Goal: Information Seeking & Learning: Learn about a topic

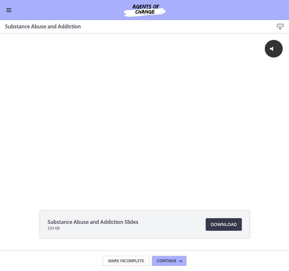
click at [12, 10] on button "Enable menu" at bounding box center [9, 10] width 8 height 8
click at [5, 12] on button "Enable menu" at bounding box center [9, 10] width 8 height 8
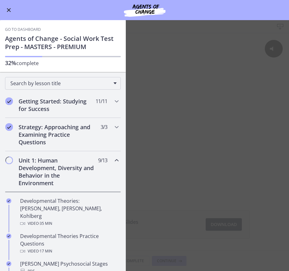
click at [82, 187] on div "Unit 1: Human Development, Diversity and Behavior in the Environment 9 / 13 Com…" at bounding box center [63, 171] width 116 height 41
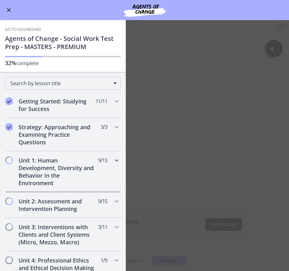
click at [82, 187] on div "Unit 1: Human Development, Diversity and Behavior in the Environment 9 / 13 Com…" at bounding box center [63, 171] width 116 height 41
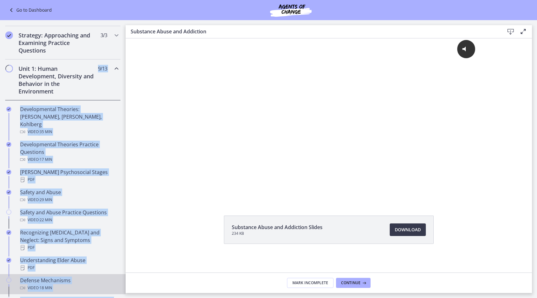
scroll to position [117, 0]
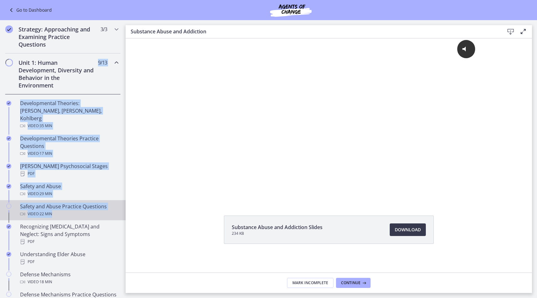
drag, startPoint x: 124, startPoint y: 208, endPoint x: 102, endPoint y: 203, distance: 22.2
click at [102, 203] on div "Unit 1: Human Development, Diversity and Behavior in the Environment 9 / 13 Com…" at bounding box center [63, 233] width 126 height 360
click at [102, 210] on div "Video · 22 min" at bounding box center [69, 214] width 98 height 8
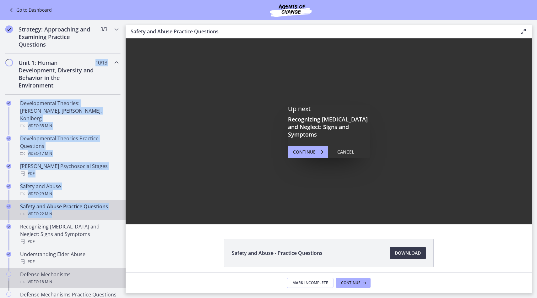
click at [97, 270] on div "Defense Mechanisms Video · 18 min" at bounding box center [69, 277] width 98 height 15
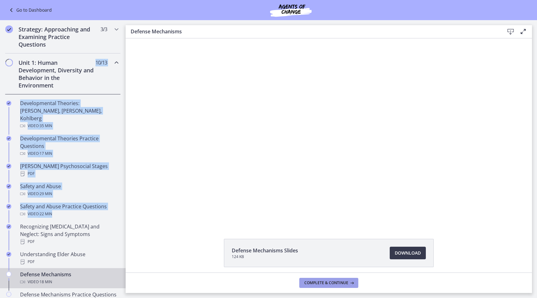
click at [289, 271] on span "Complete & continue" at bounding box center [327, 282] width 44 height 5
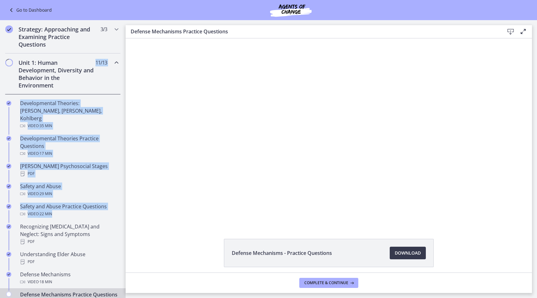
click at [72, 271] on div "Defense Mechanisms Practice Questions Video · 7 min" at bounding box center [69, 297] width 98 height 15
click at [289, 271] on button "Complete & continue" at bounding box center [329, 283] width 59 height 10
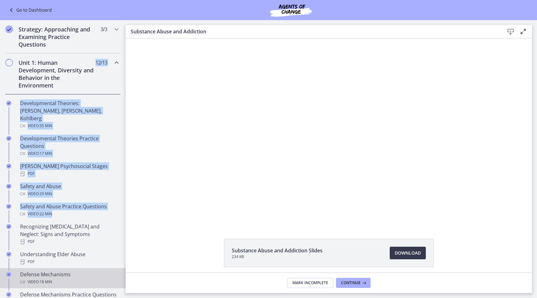
scroll to position [120, 0]
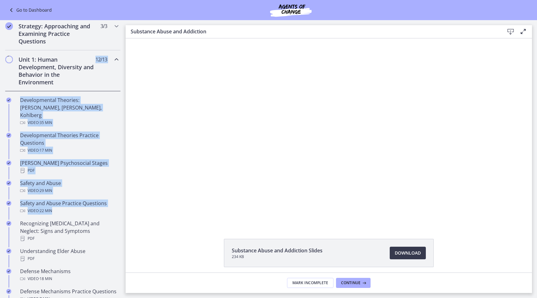
click at [116, 82] on div "Unit 1: Human Development, Diversity and Behavior in the Environment 12 / 13 Co…" at bounding box center [63, 70] width 116 height 41
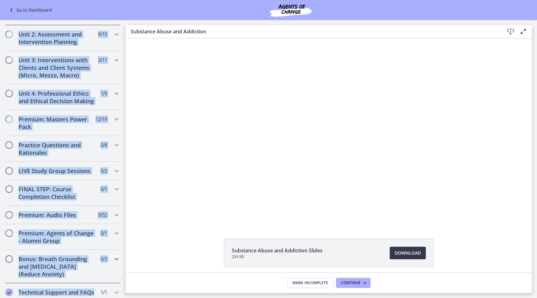
scroll to position [192, 0]
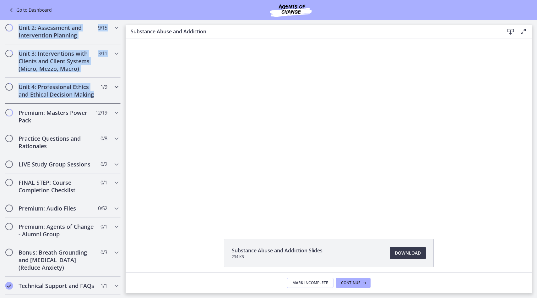
drag, startPoint x: 116, startPoint y: 82, endPoint x: 106, endPoint y: 92, distance: 14.4
click at [106, 92] on div "Getting Started: Studying for Success 11 / 11 Completed Welcome to Agents of Ch…" at bounding box center [63, 123] width 126 height 409
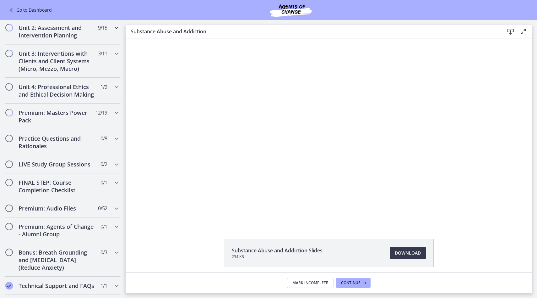
click at [102, 25] on span "9 / 15 Completed" at bounding box center [102, 28] width 9 height 8
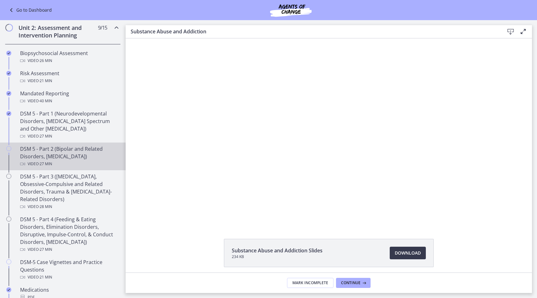
click at [17, 146] on link "DSM 5 - Part 2 (Bipolar and Related Disorders, [MEDICAL_DATA]) Video · 27 min" at bounding box center [63, 156] width 126 height 28
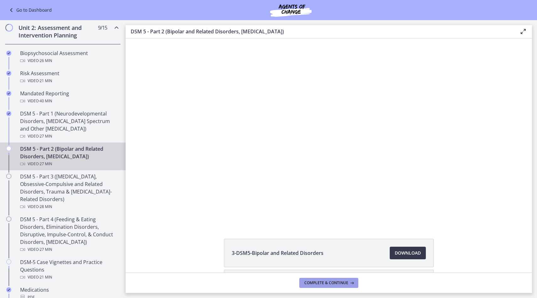
click at [289, 271] on button "Complete & continue" at bounding box center [329, 283] width 59 height 10
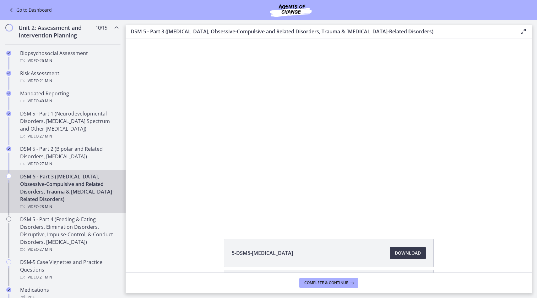
click at [81, 203] on div "Video · 28 min" at bounding box center [69, 207] width 98 height 8
click at [289, 271] on span "Complete & continue" at bounding box center [327, 282] width 44 height 5
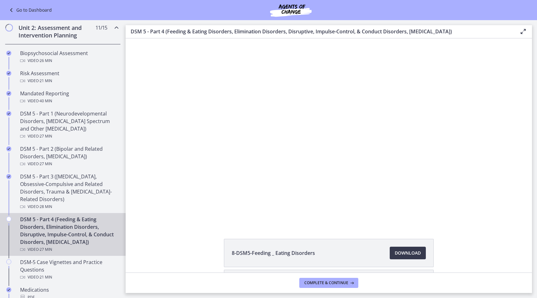
click at [73, 242] on div "DSM 5 - Part 4 (Feeding & Eating Disorders, Elimination Disorders, Disruptive, …" at bounding box center [69, 234] width 98 height 38
click at [289, 271] on footer "Complete & continue" at bounding box center [329, 282] width 407 height 20
click at [289, 271] on button "Complete & continue" at bounding box center [329, 283] width 59 height 10
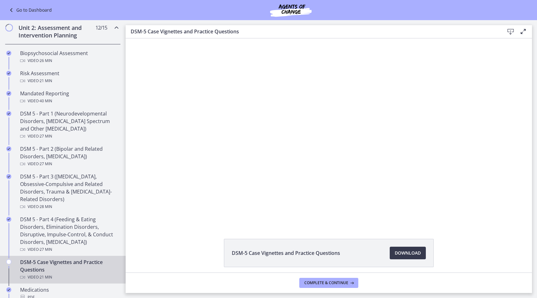
click at [75, 30] on h2 "Unit 2: Assessment and Intervention Planning" at bounding box center [57, 31] width 77 height 15
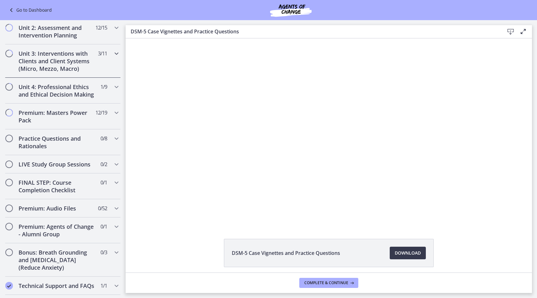
click at [68, 60] on h2 "Unit 3: Interventions with Clients and Client Systems (Micro, Mezzo, Macro)" at bounding box center [57, 61] width 77 height 23
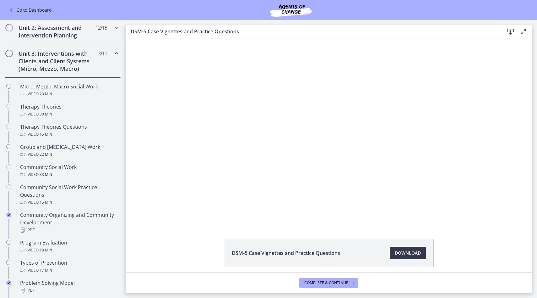
click at [68, 59] on h2 "Unit 3: Interventions with Clients and Client Systems (Micro, Mezzo, Macro)" at bounding box center [57, 61] width 77 height 23
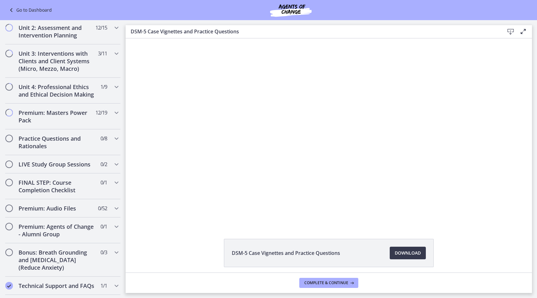
click at [28, 8] on link "Go to Dashboard" at bounding box center [30, 10] width 44 height 8
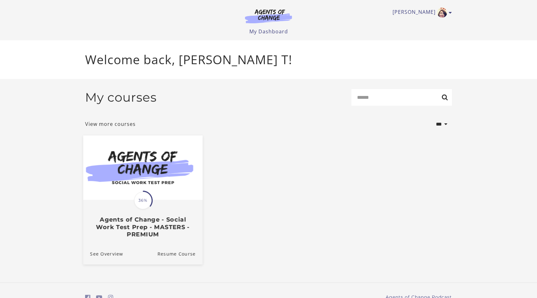
click at [154, 190] on img at bounding box center [142, 167] width 119 height 64
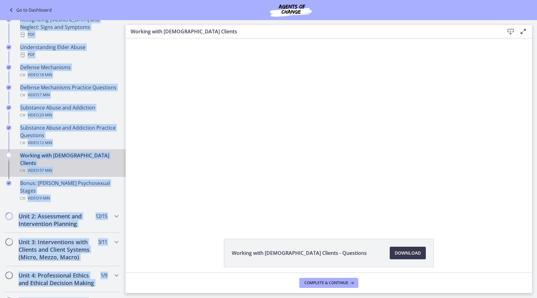
drag, startPoint x: 95, startPoint y: 207, endPoint x: 84, endPoint y: 287, distance: 80.3
click at [84, 287] on div "Getting Started: Studying for Success 11 / 11 Completed Welcome to Agents of Ch…" at bounding box center [63, 152] width 126 height 729
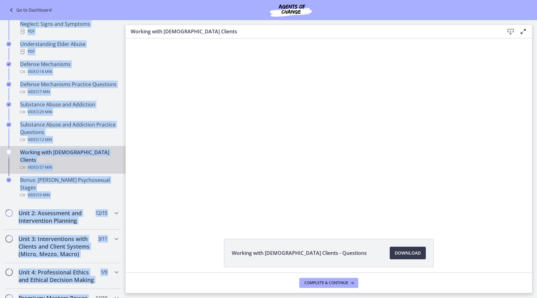
click at [95, 163] on div "Video · 57 min" at bounding box center [69, 167] width 98 height 8
click at [91, 148] on div "Working with LGBTQ+ Clients Video · 57 min" at bounding box center [69, 159] width 98 height 23
click at [104, 148] on div "Working with LGBTQ+ Clients Video · 57 min" at bounding box center [69, 159] width 98 height 23
click at [8, 149] on icon "Chapters" at bounding box center [8, 151] width 5 height 5
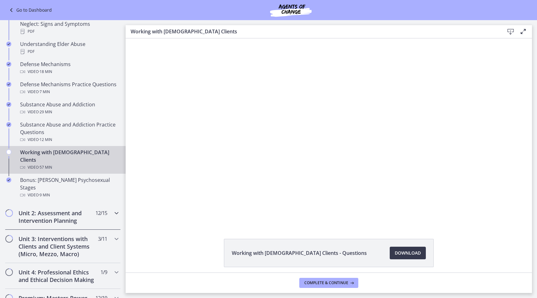
click at [116, 209] on icon "Chapters" at bounding box center [117, 213] width 8 height 8
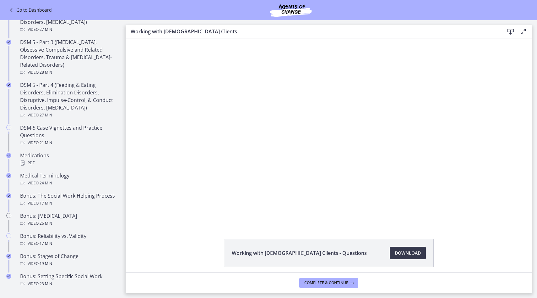
click at [53, 11] on div "Go to Dashboard" at bounding box center [268, 10] width 537 height 20
click at [27, 7] on link "Go to Dashboard" at bounding box center [30, 10] width 44 height 8
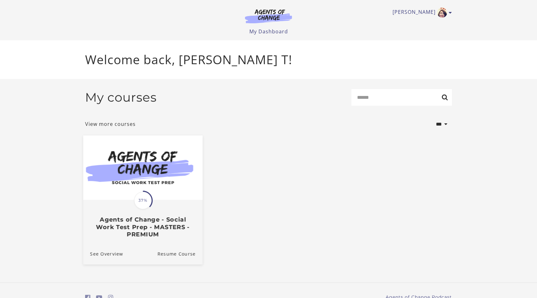
click at [142, 203] on span "37%" at bounding box center [143, 200] width 18 height 18
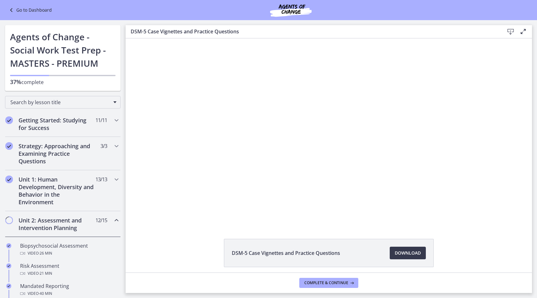
click at [113, 221] on icon "Chapters" at bounding box center [117, 220] width 8 height 8
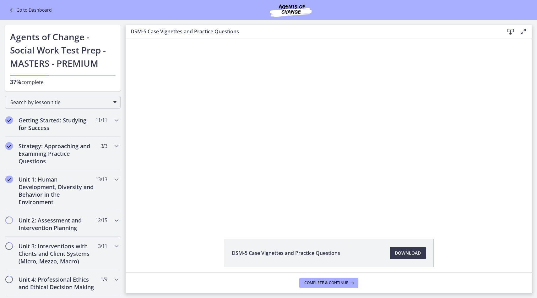
click at [113, 221] on icon "Chapters" at bounding box center [117, 220] width 8 height 8
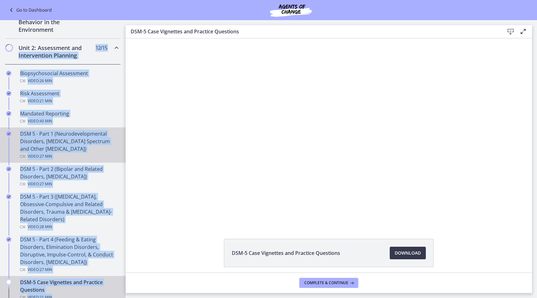
scroll to position [177, 0]
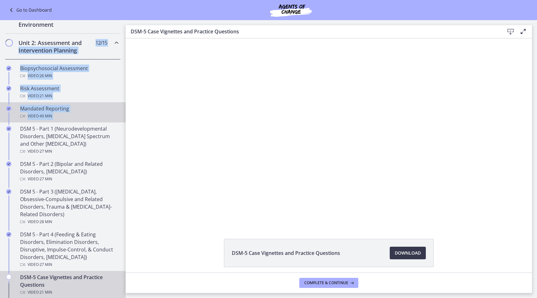
drag, startPoint x: 82, startPoint y: 220, endPoint x: 66, endPoint y: 116, distance: 105.2
click at [66, 117] on div "Unit 2: Assessment and Intervention Planning 12 / 15 Completed Biopsychosocial …" at bounding box center [63, 238] width 126 height 408
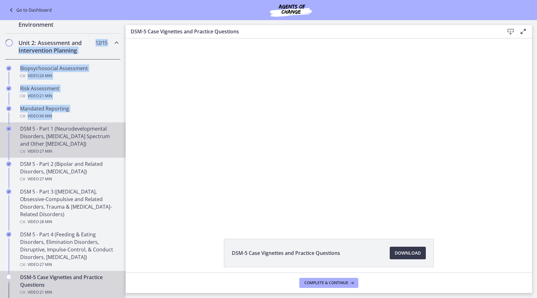
click at [77, 151] on div "Video · 27 min" at bounding box center [69, 151] width 98 height 8
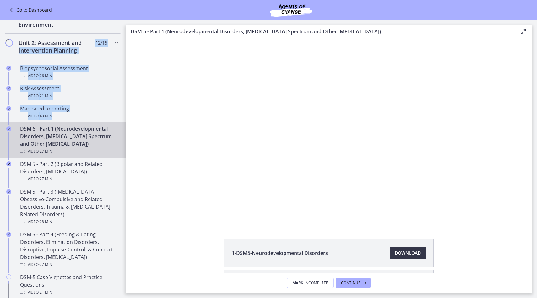
click at [415, 253] on span "Download Opens in a new window" at bounding box center [408, 253] width 26 height 8
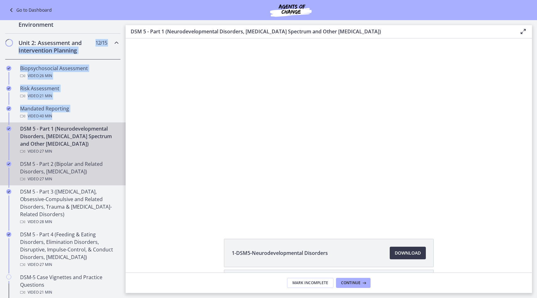
click at [80, 169] on div "DSM 5 - Part 2 (Bipolar and Related Disorders, [MEDICAL_DATA]) Video · 27 min" at bounding box center [69, 171] width 98 height 23
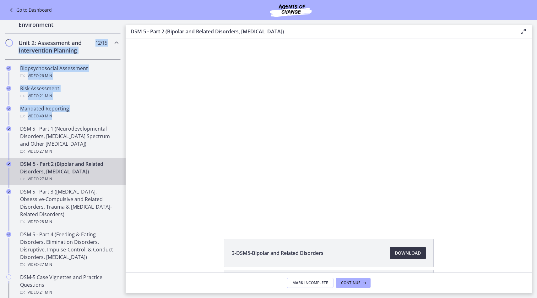
click at [401, 255] on span "Download Opens in a new window" at bounding box center [408, 253] width 26 height 8
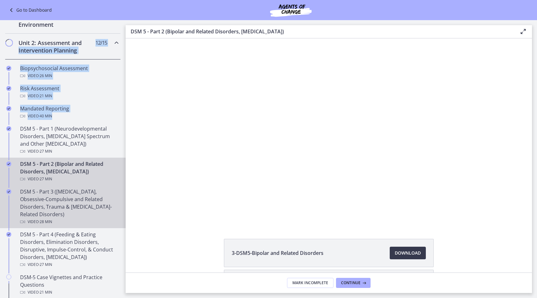
click at [88, 216] on div "DSM 5 - Part 3 ([MEDICAL_DATA], Obsessive-Compulsive and Related Disorders, Tra…" at bounding box center [69, 207] width 98 height 38
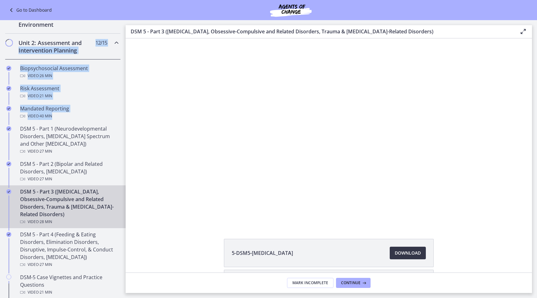
click at [414, 254] on span "Download Opens in a new window" at bounding box center [408, 253] width 26 height 8
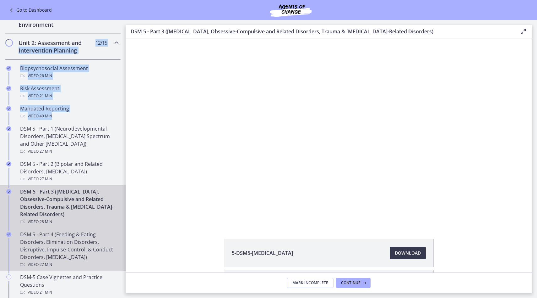
click at [63, 255] on div "DSM 5 - Part 4 (Feeding & Eating Disorders, Elimination Disorders, Disruptive, …" at bounding box center [69, 249] width 98 height 38
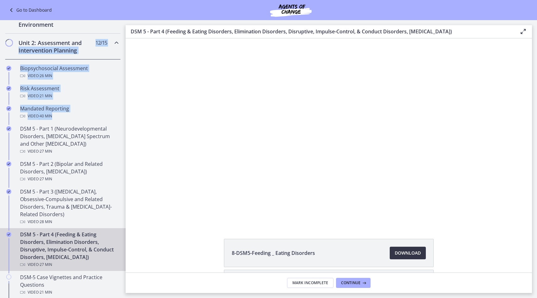
click at [396, 252] on span "Download Opens in a new window" at bounding box center [408, 253] width 26 height 8
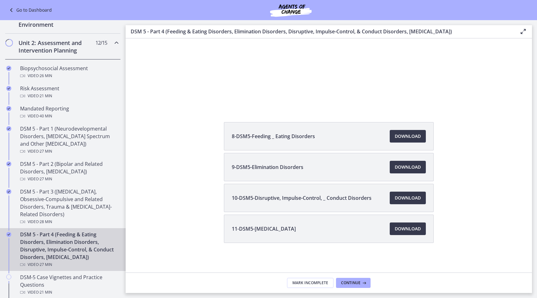
scroll to position [117, 0]
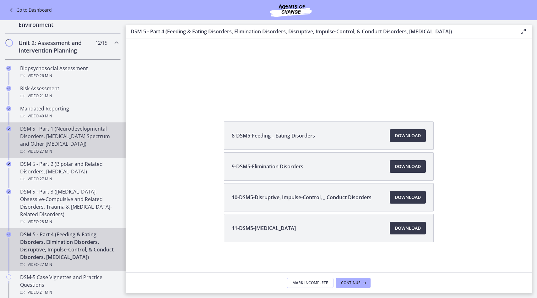
click at [68, 144] on div "DSM 5 - Part 1 (Neurodevelopmental Disorders, [MEDICAL_DATA] Spectrum and Other…" at bounding box center [69, 140] width 98 height 30
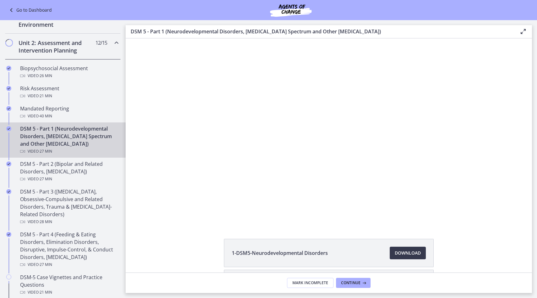
click at [146, 235] on div "1-DSM5-Neurodevelopmental Disorders Download Opens in a new window 2-DSM5-[MEDI…" at bounding box center [329, 155] width 407 height 234
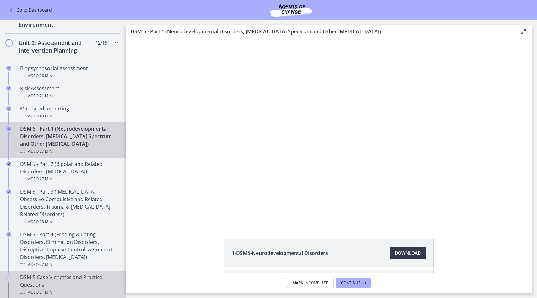
click at [34, 288] on div "DSM-5 Case Vignettes and Practice Questions Video · 21 min" at bounding box center [69, 284] width 98 height 23
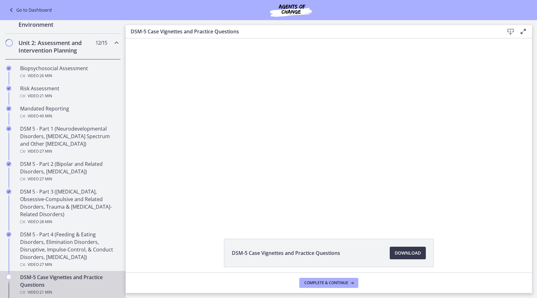
click at [119, 47] on div "Unit 2: Assessment and Intervention Planning 12 / 15 Completed" at bounding box center [63, 47] width 116 height 26
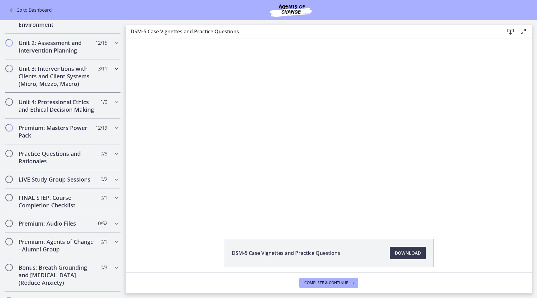
click at [92, 76] on h2 "Unit 3: Interventions with Clients and Client Systems (Micro, Mezzo, Macro)" at bounding box center [57, 76] width 77 height 23
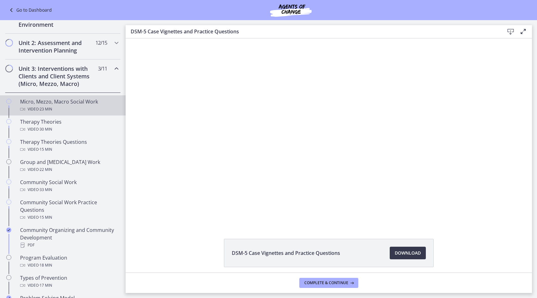
click at [67, 112] on div "Video · 23 min" at bounding box center [69, 109] width 98 height 8
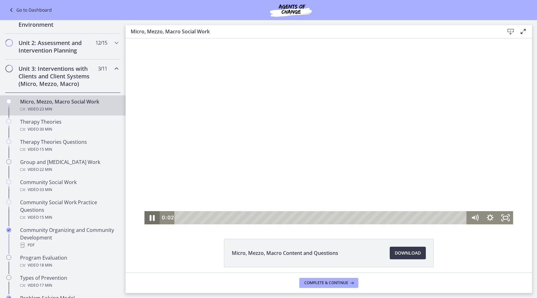
click at [152, 219] on icon "Pause" at bounding box center [152, 218] width 19 height 16
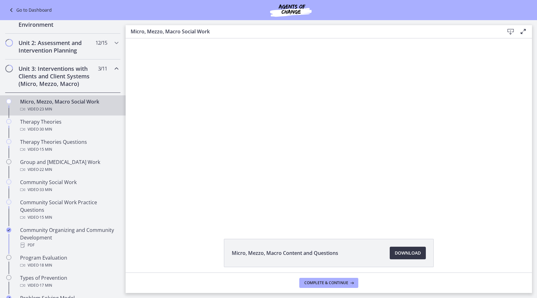
click at [409, 259] on link "Download Opens in a new window" at bounding box center [408, 252] width 36 height 13
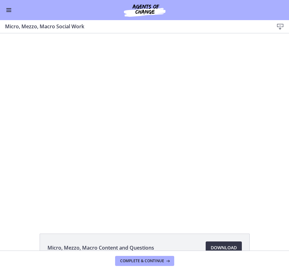
scroll to position [176, 0]
